Goal: Navigation & Orientation: Understand site structure

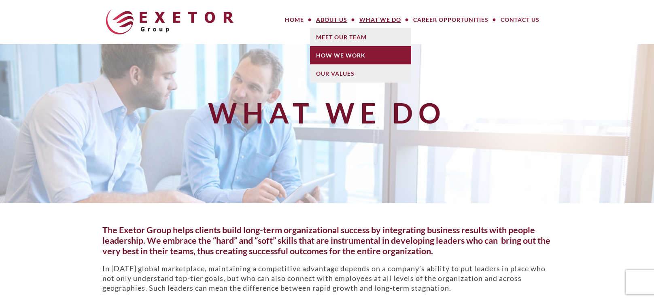
click at [330, 46] on link "How We Work" at bounding box center [360, 55] width 101 height 18
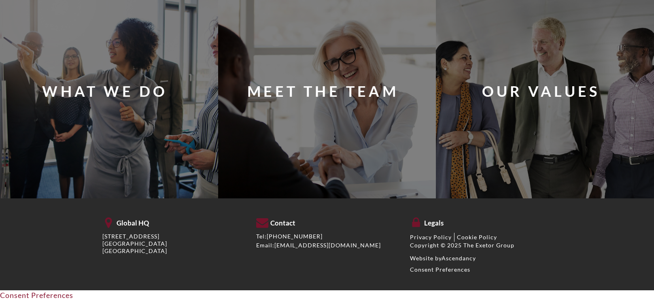
scroll to position [757, 0]
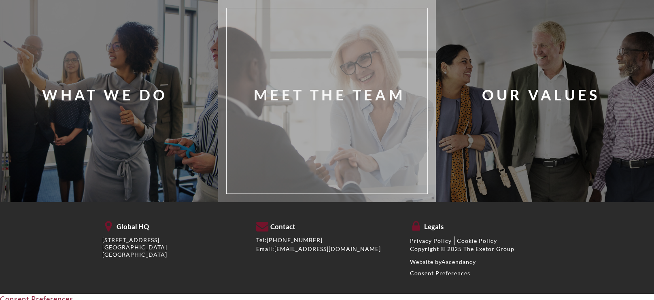
click at [316, 134] on div "Meet The Team" at bounding box center [339, 100] width 213 height 173
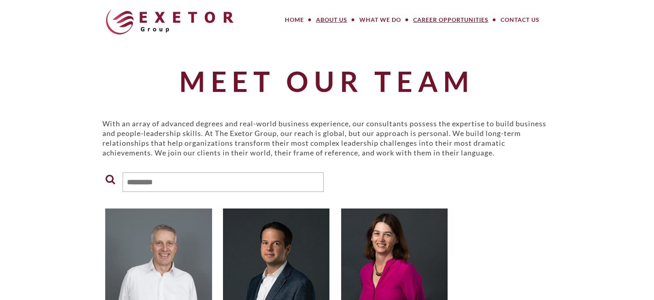
click at [436, 20] on link "Career Opportunities" at bounding box center [450, 20] width 87 height 16
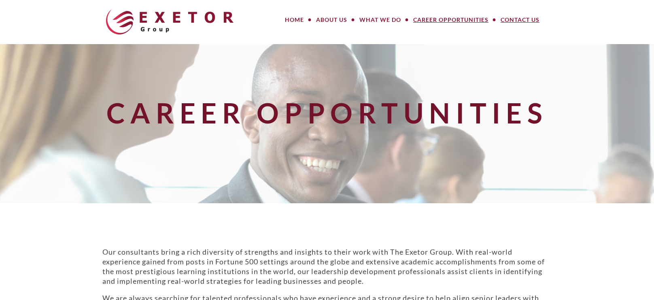
click at [515, 19] on link "Contact Us" at bounding box center [519, 20] width 51 height 16
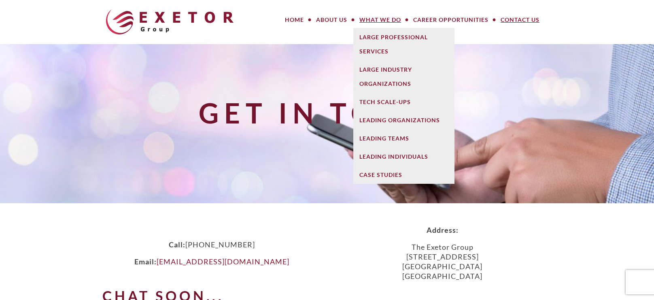
click at [378, 23] on link "What We Do" at bounding box center [380, 20] width 54 height 16
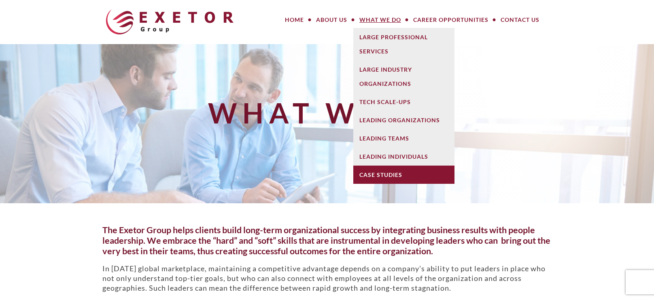
click at [390, 174] on link "Case Studies" at bounding box center [403, 174] width 101 height 18
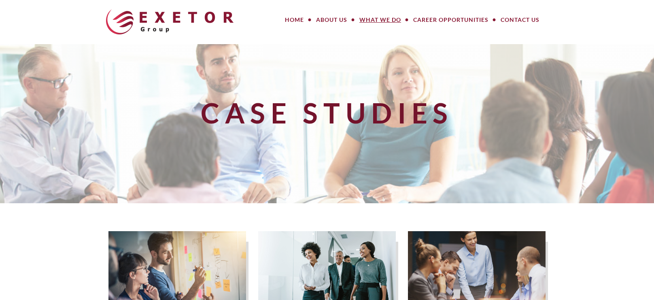
scroll to position [5, 0]
